Goal: Communication & Community: Answer question/provide support

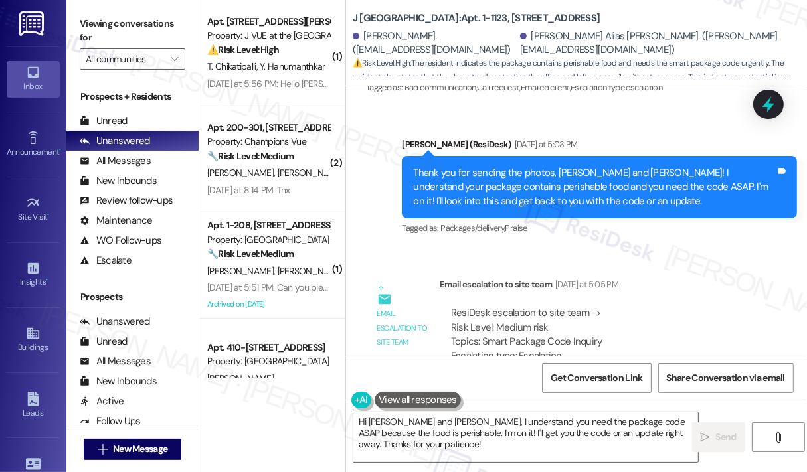
scroll to position [5122, 0]
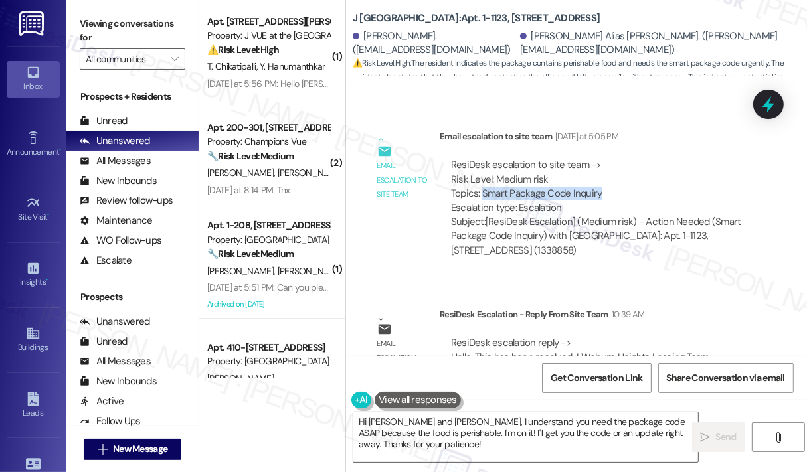
drag, startPoint x: 605, startPoint y: 122, endPoint x: 484, endPoint y: 122, distance: 121.6
click at [484, 158] on div "ResiDesk escalation to site team -> Risk Level: Medium risk Topics: Smart Packa…" at bounding box center [600, 186] width 299 height 57
click at [553, 158] on div "ResiDesk escalation to site team -> Risk Level: Medium risk Topics: Smart Packa…" at bounding box center [600, 186] width 299 height 57
drag, startPoint x: 566, startPoint y: 124, endPoint x: 482, endPoint y: 124, distance: 83.7
click at [482, 158] on div "ResiDesk escalation to site team -> Risk Level: Medium risk Topics: Smart Packa…" at bounding box center [600, 186] width 299 height 57
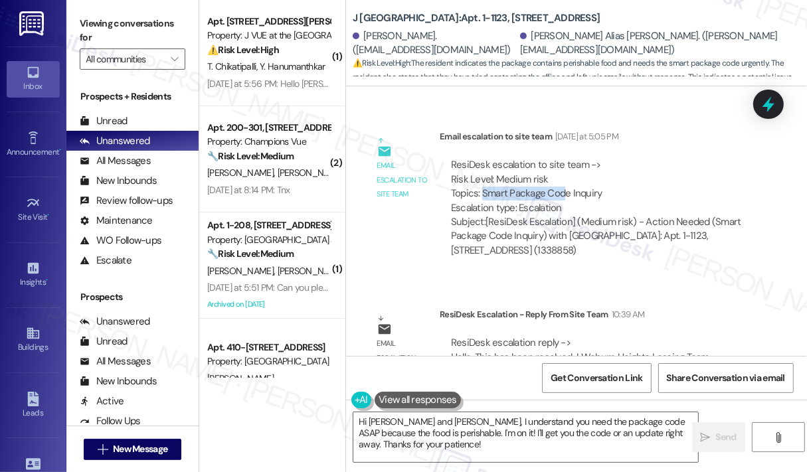
click at [562, 158] on div "ResiDesk escalation to site team -> Risk Level: Medium risk Topics: Smart Packa…" at bounding box center [600, 186] width 299 height 57
drag, startPoint x: 607, startPoint y: 120, endPoint x: 483, endPoint y: 118, distance: 124.2
click at [483, 158] on div "ResiDesk escalation to site team -> Risk Level: Medium risk Topics: Smart Packa…" at bounding box center [600, 186] width 299 height 57
copy div "Smart Package Code Inquiry"
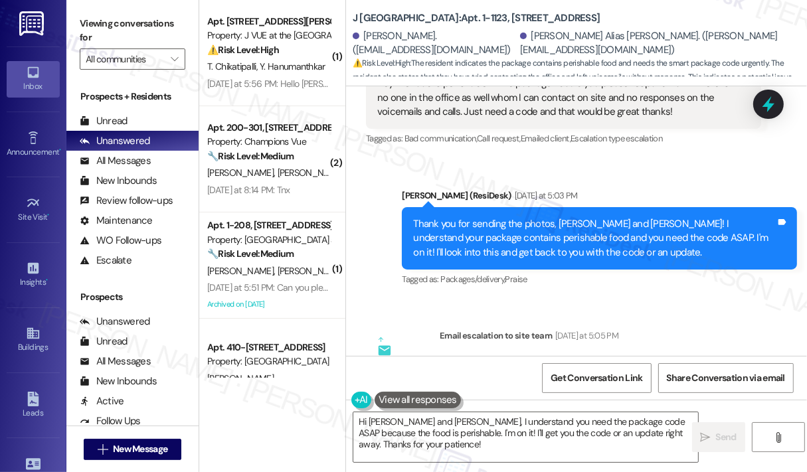
scroll to position [4856, 0]
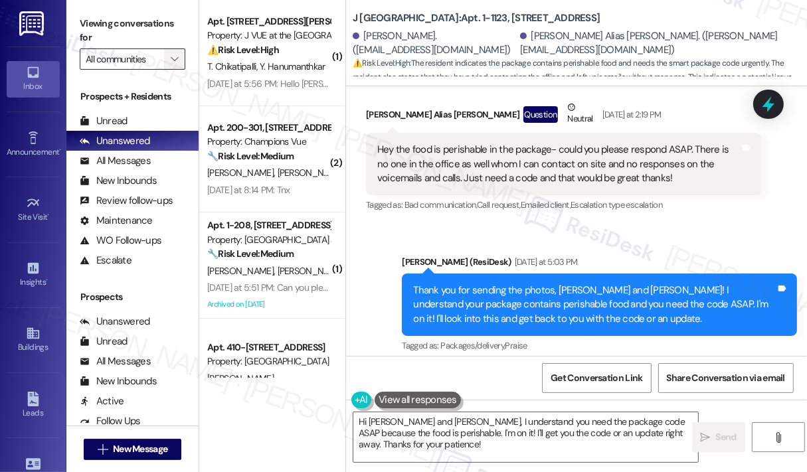
click at [171, 62] on icon "" at bounding box center [174, 59] width 7 height 11
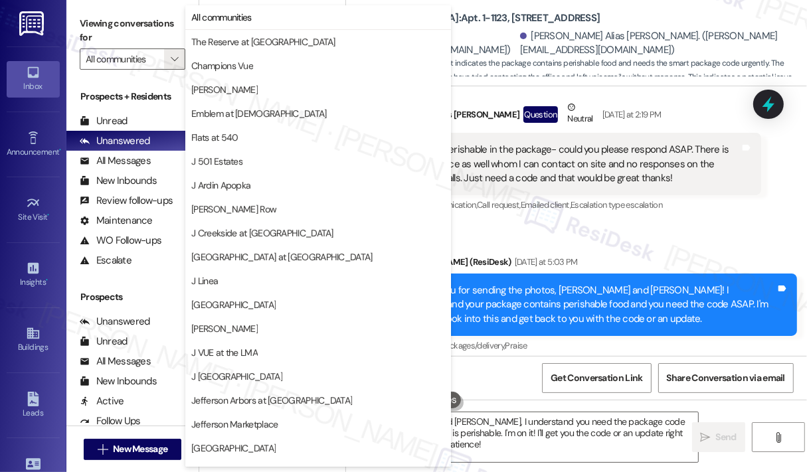
click at [630, 305] on div "Announcement, sent via SMS Jay (ResiDesk) Feb 13, 2025 at 11:38 AM Great news! …" at bounding box center [576, 221] width 461 height 270
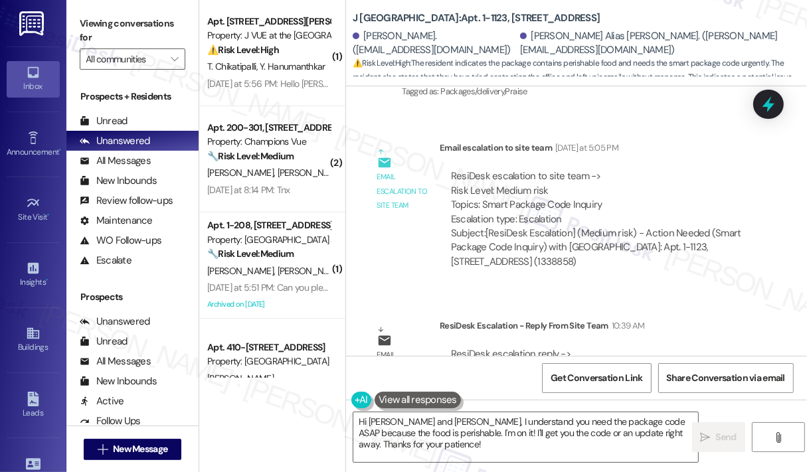
scroll to position [5122, 0]
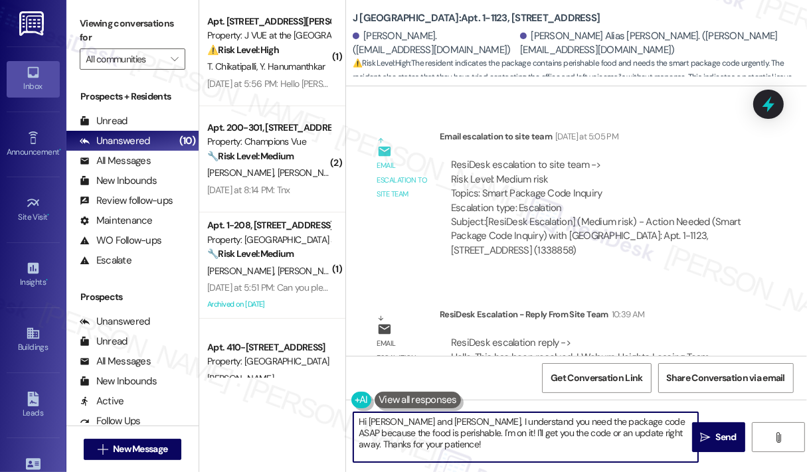
click at [465, 453] on textarea "Hi Aikansh and Riva Mukesh, I understand you need the package code ASAP because…" at bounding box center [525, 438] width 345 height 50
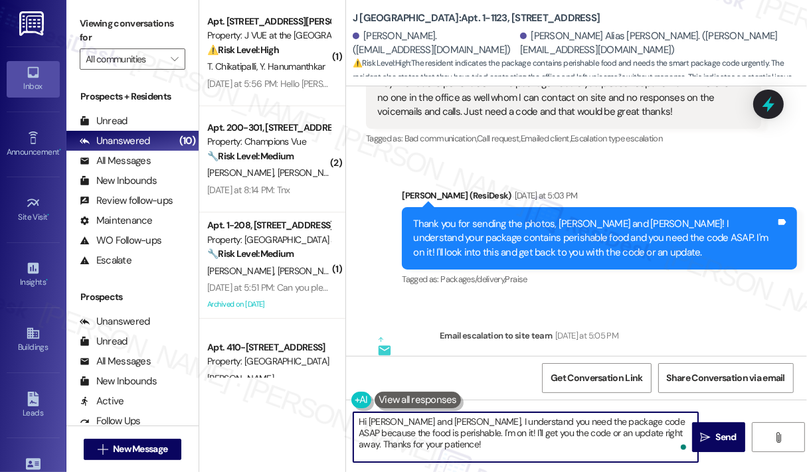
scroll to position [4723, 0]
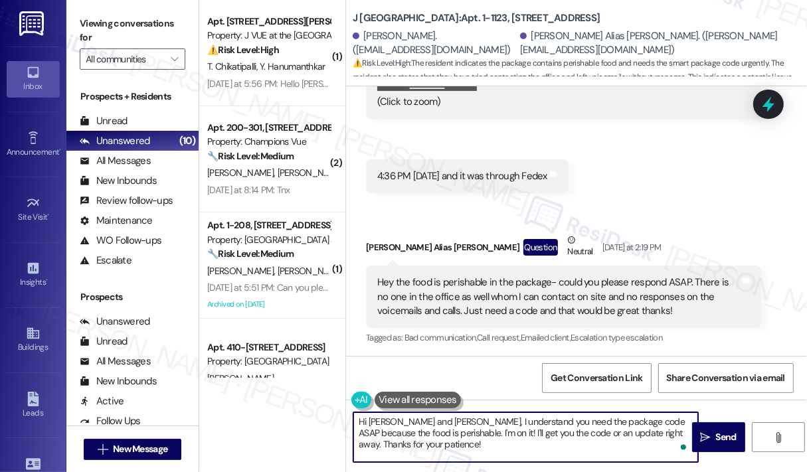
click at [417, 421] on textarea "Hi Aikansh and Riva Mukesh, I understand you need the package code ASAP because…" at bounding box center [525, 438] width 345 height 50
drag, startPoint x: 414, startPoint y: 422, endPoint x: 421, endPoint y: 448, distance: 27.4
click at [421, 448] on textarea "Hi Riva Mukesh, I understand you need the package code ASAP because the food is…" at bounding box center [525, 438] width 345 height 50
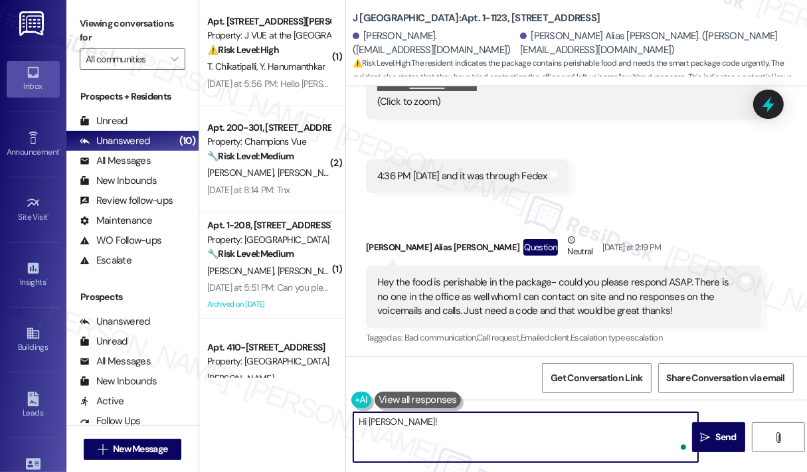
paste textarea "Can you confirm if your Smart Package Code inquiry has been resolved?"
type textarea "Hi Riva Mukesh! Can you confirm if your Smart Package Code inquiry has been res…"
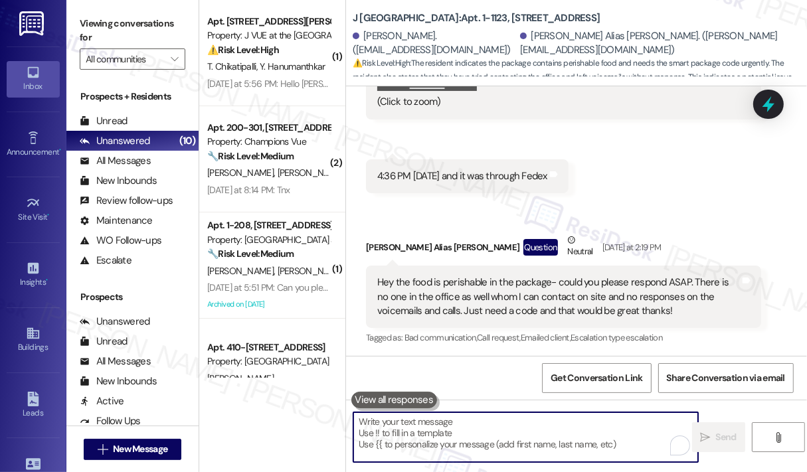
scroll to position [4653, 0]
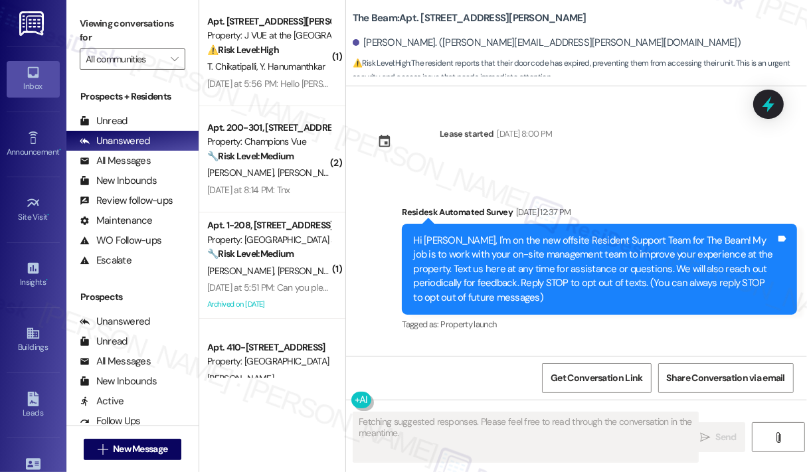
scroll to position [33315, 0]
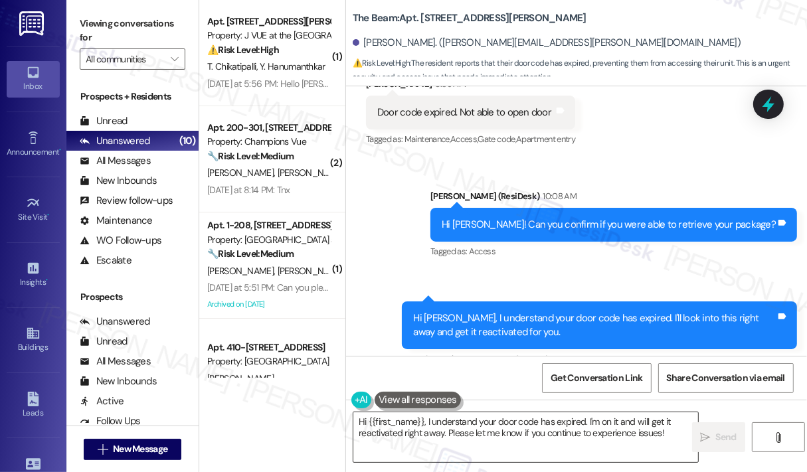
drag, startPoint x: 510, startPoint y: 438, endPoint x: 444, endPoint y: 430, distance: 66.9
click at [510, 438] on textarea "Hi {{first_name}}, I understand your door code has expired. I'm on it and will …" at bounding box center [525, 438] width 345 height 50
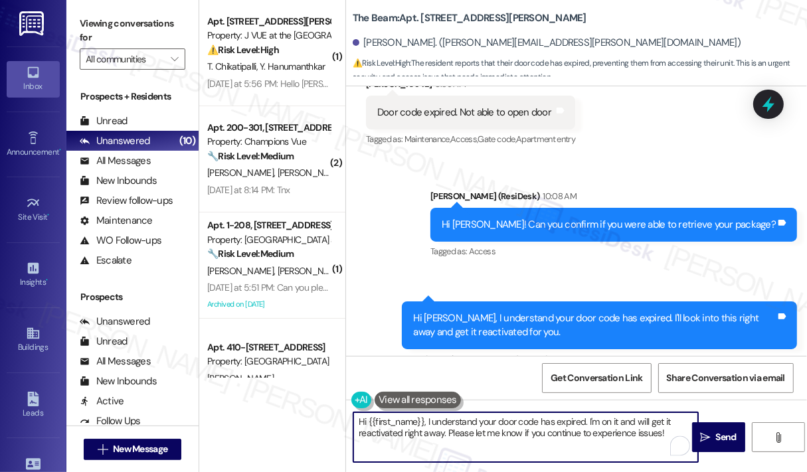
drag, startPoint x: 424, startPoint y: 420, endPoint x: 667, endPoint y: 430, distance: 243.3
click at [667, 430] on textarea "Hi {{first_name}}, I understand your door code has expired. I'm on it and will …" at bounding box center [525, 438] width 345 height 50
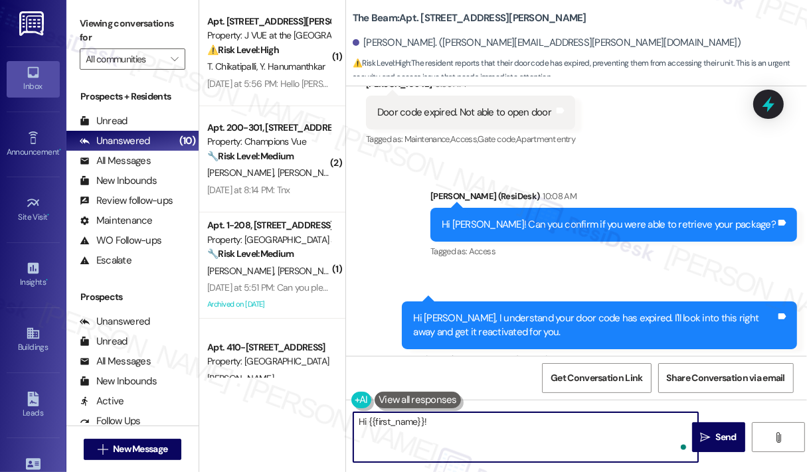
paste textarea "Thank you for reaching out. One of the site team members has sent you a message…"
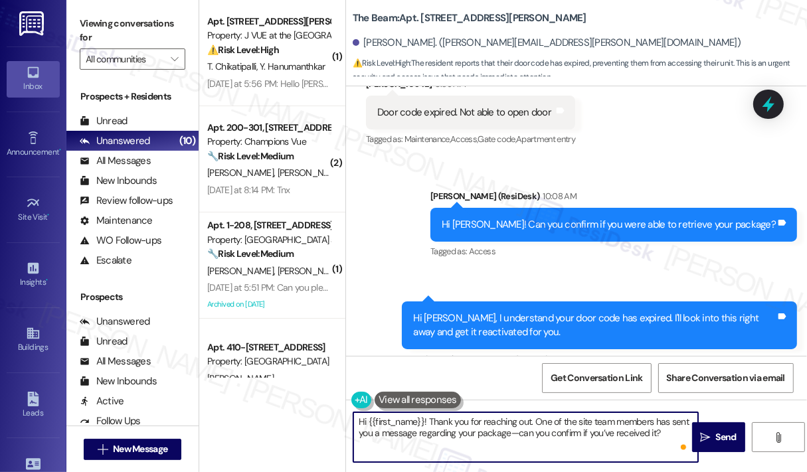
click at [643, 437] on textarea "Hi {{first_name}}! Thank you for reaching out. One of the site team members has…" at bounding box center [525, 438] width 345 height 50
type textarea "Hi {{first_name}}! Thank you for reaching out. One of the site team members has…"
click at [716, 440] on span "Send" at bounding box center [726, 437] width 21 height 14
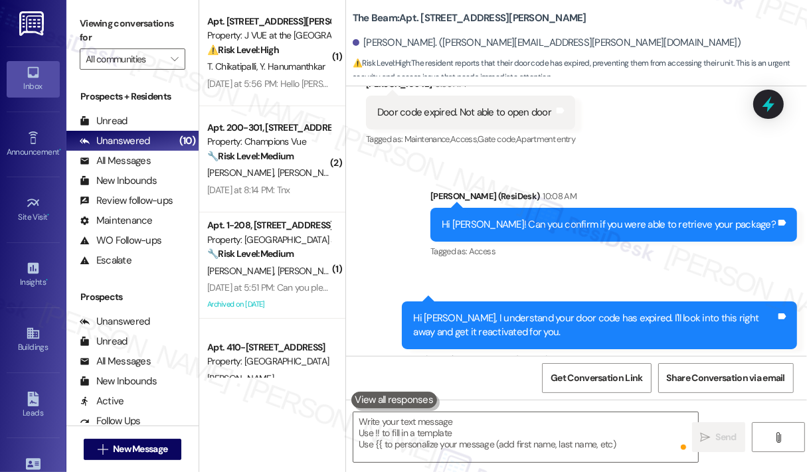
scroll to position [33179, 0]
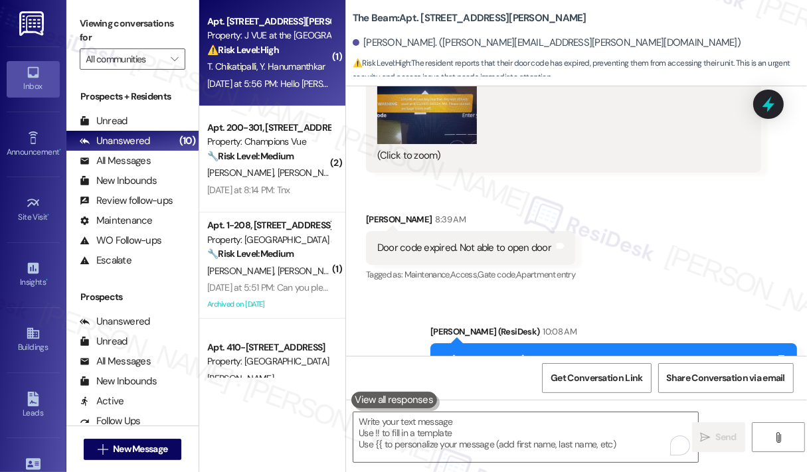
click at [285, 74] on div "T. Chikatipalli Y. Hanumanthkar" at bounding box center [269, 66] width 126 height 17
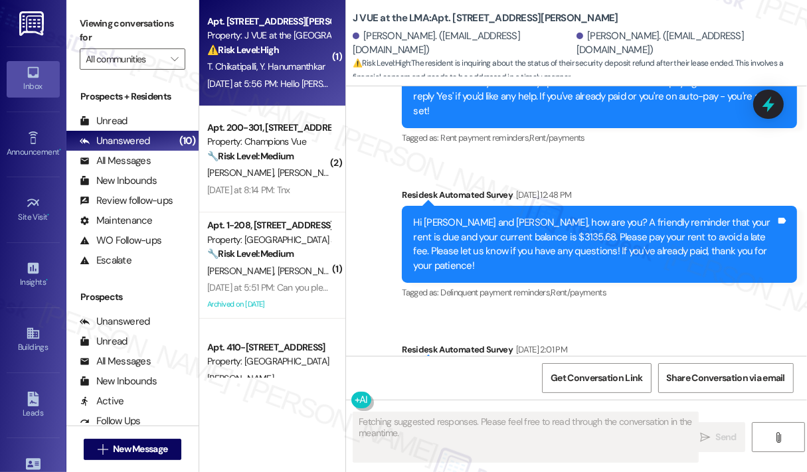
scroll to position [3080, 0]
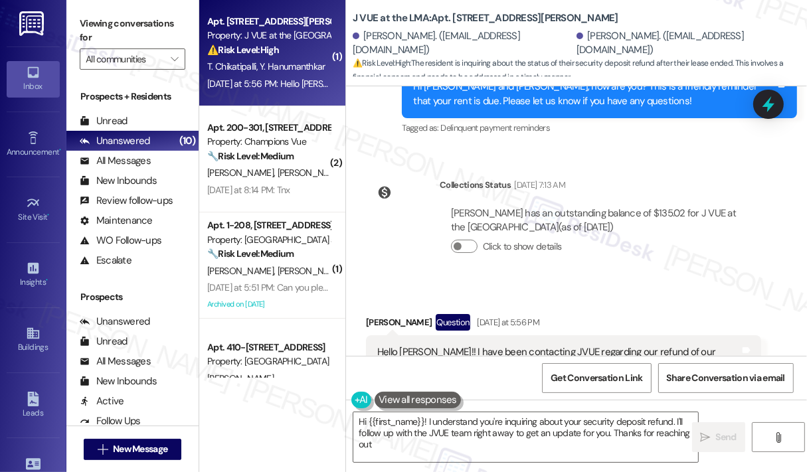
type textarea "Hi {{first_name}}! I understand you're inquiring about your security deposit re…"
